Goal: Task Accomplishment & Management: Manage account settings

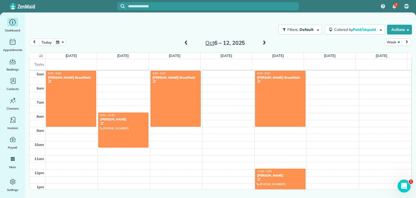
scroll to position [28, 0]
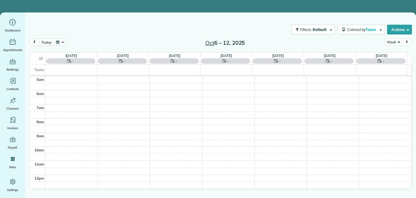
scroll to position [28, 0]
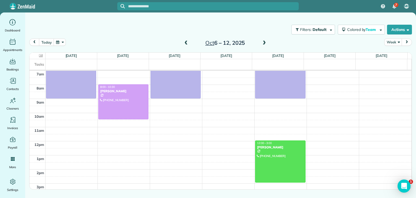
click at [187, 44] on span at bounding box center [186, 43] width 6 height 5
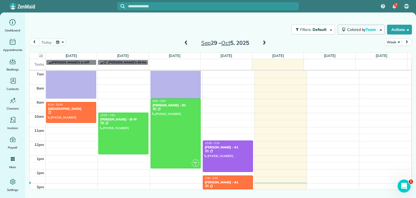
click at [347, 29] on span "Colored by Team" at bounding box center [362, 29] width 31 height 5
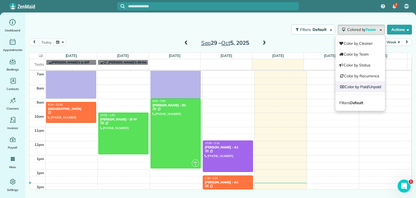
click at [359, 84] on link "Color by Paid/Unpaid" at bounding box center [360, 86] width 50 height 11
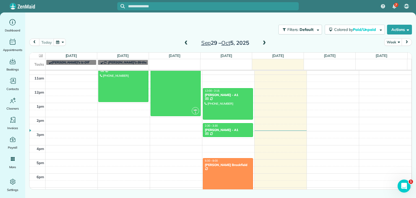
scroll to position [86, 0]
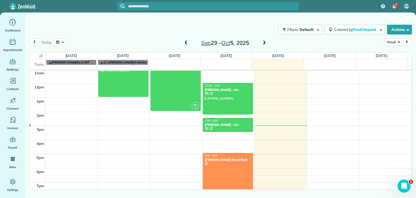
click at [265, 41] on span at bounding box center [264, 43] width 6 height 5
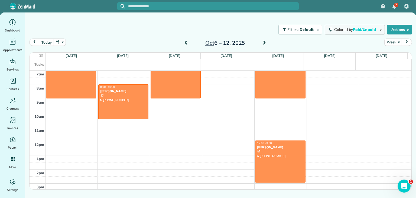
click at [343, 28] on span "Colored by Paid/Unpaid" at bounding box center [356, 29] width 44 height 5
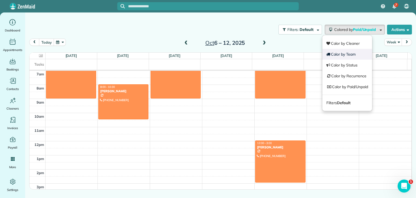
click at [341, 50] on link "Color by Team" at bounding box center [347, 54] width 50 height 11
